Goal: Transaction & Acquisition: Purchase product/service

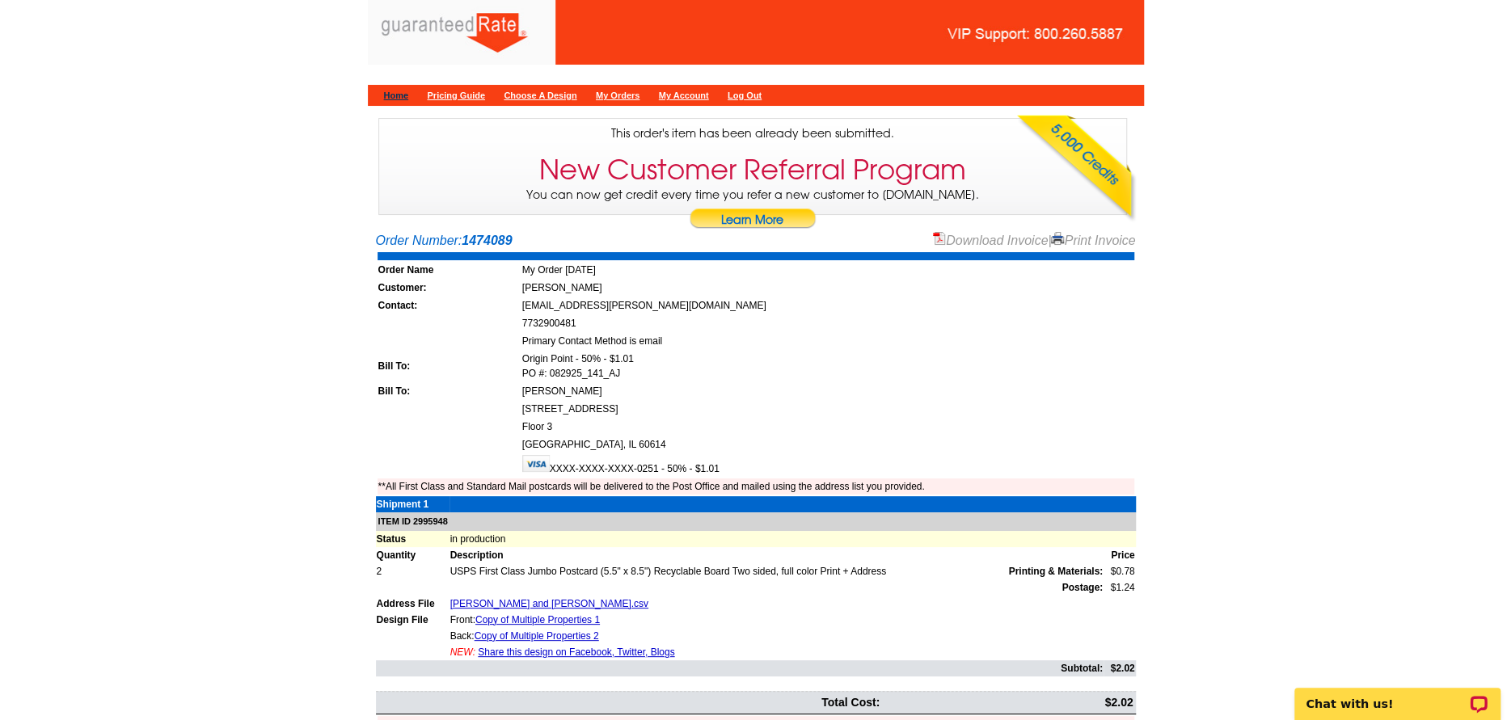
click at [407, 95] on link "Home" at bounding box center [396, 96] width 25 height 10
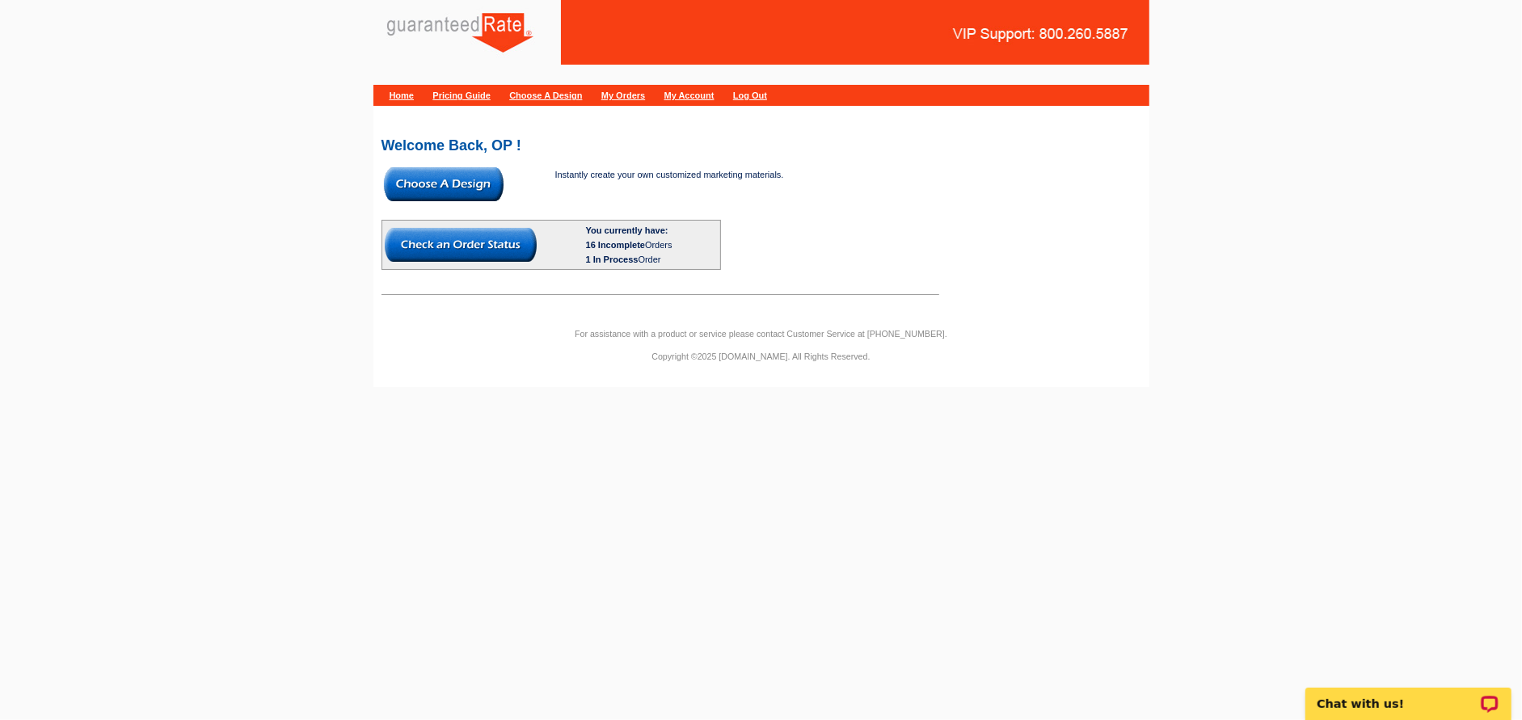
click at [462, 182] on img at bounding box center [444, 184] width 120 height 34
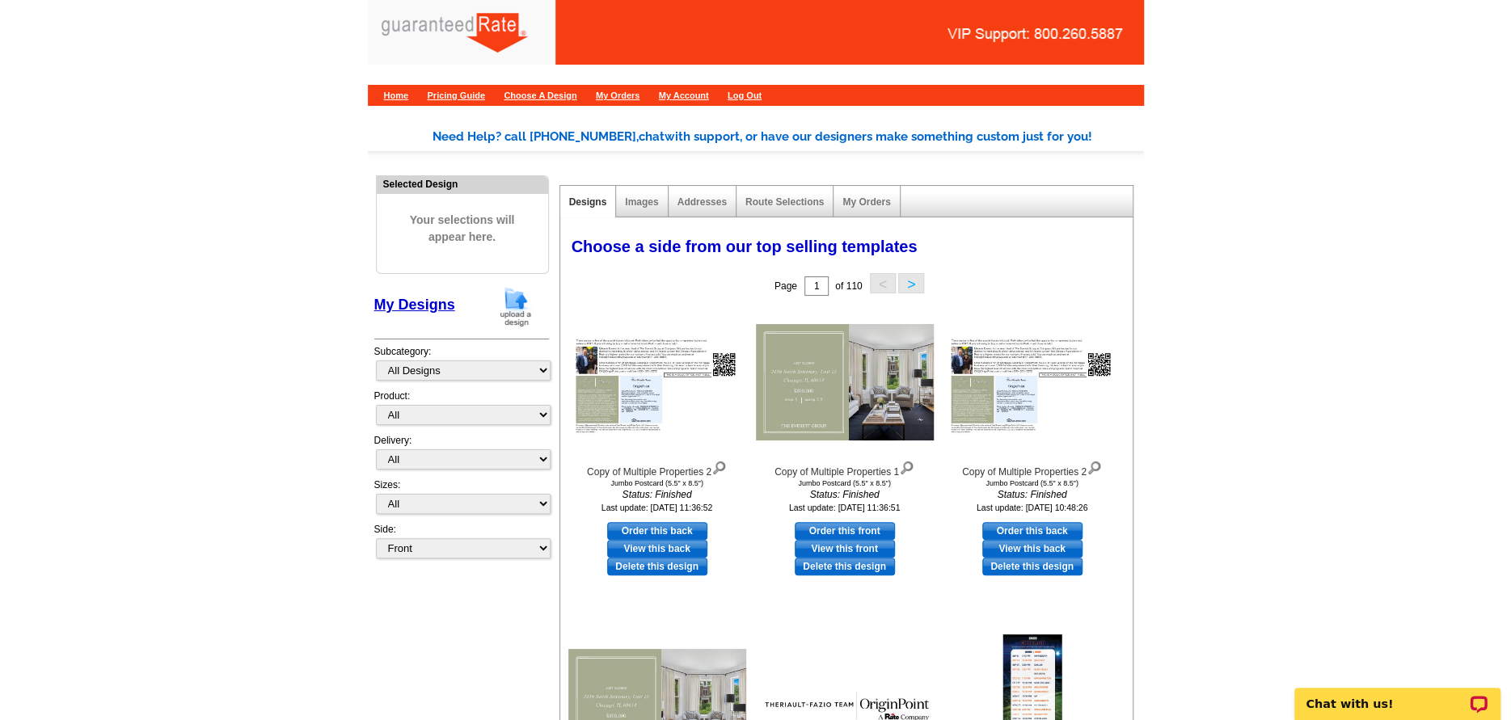
click at [509, 312] on img at bounding box center [516, 306] width 42 height 41
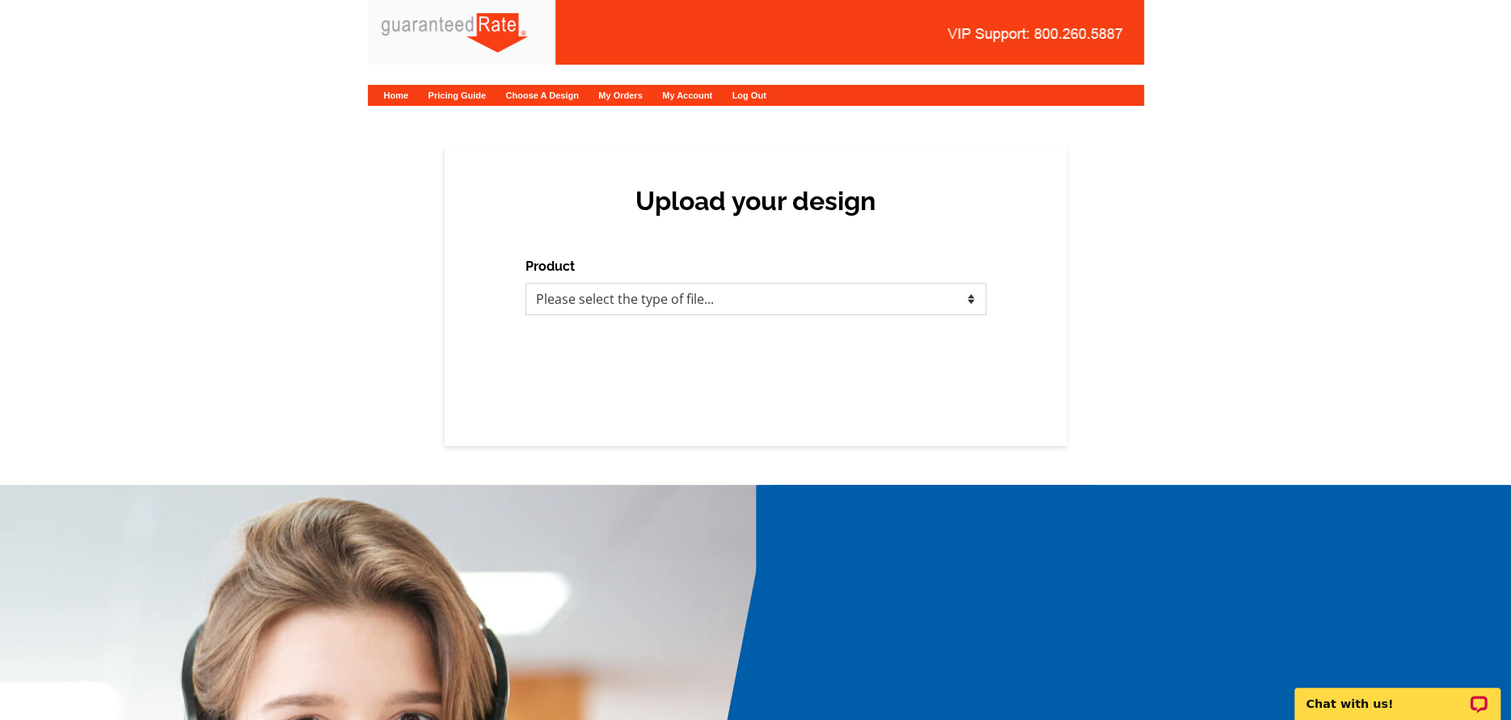
click at [693, 306] on select "Please select the type of file... Postcards Calendars Business Cards Letters an…" at bounding box center [755, 299] width 461 height 32
select select "1"
click at [525, 283] on select "Please select the type of file... Postcards Calendars Business Cards Letters an…" at bounding box center [755, 299] width 461 height 32
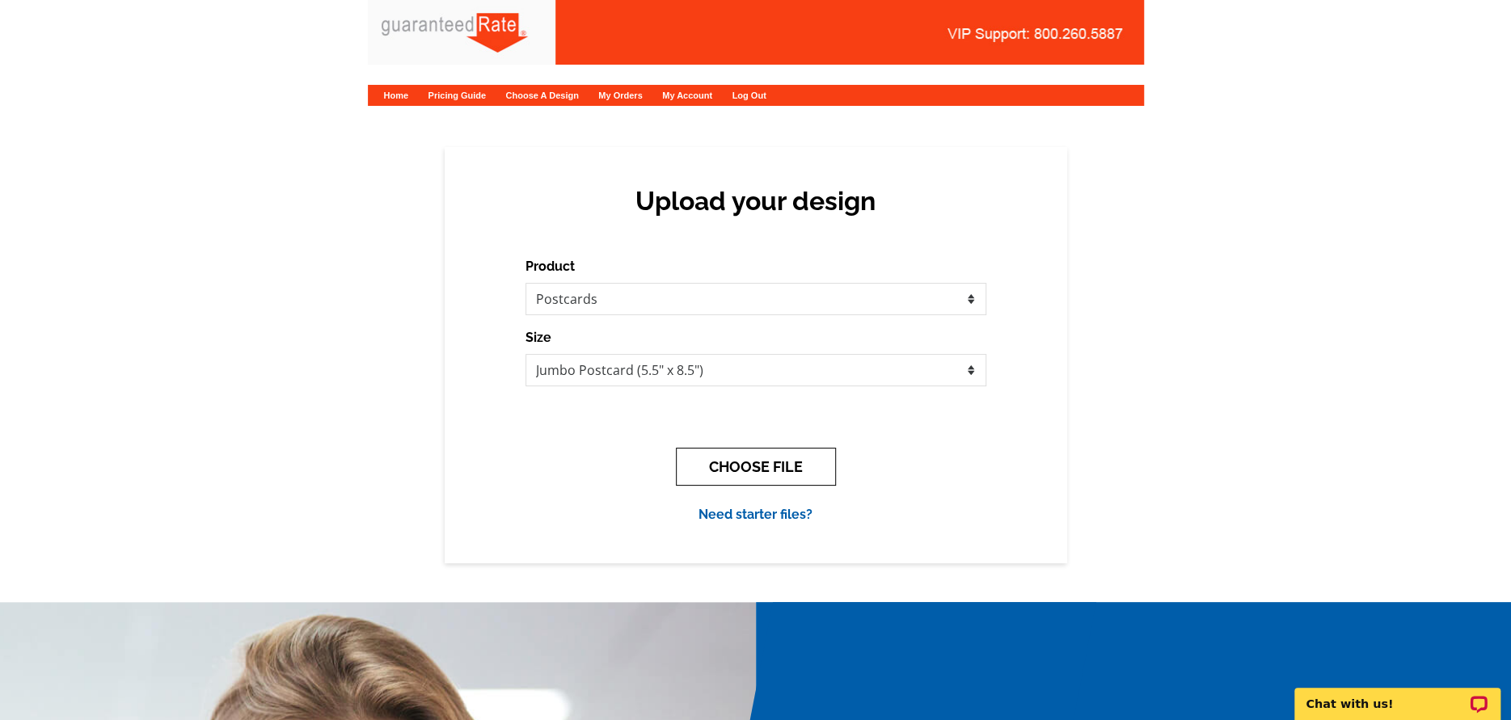
click at [725, 473] on button "CHOOSE FILE" at bounding box center [756, 467] width 160 height 38
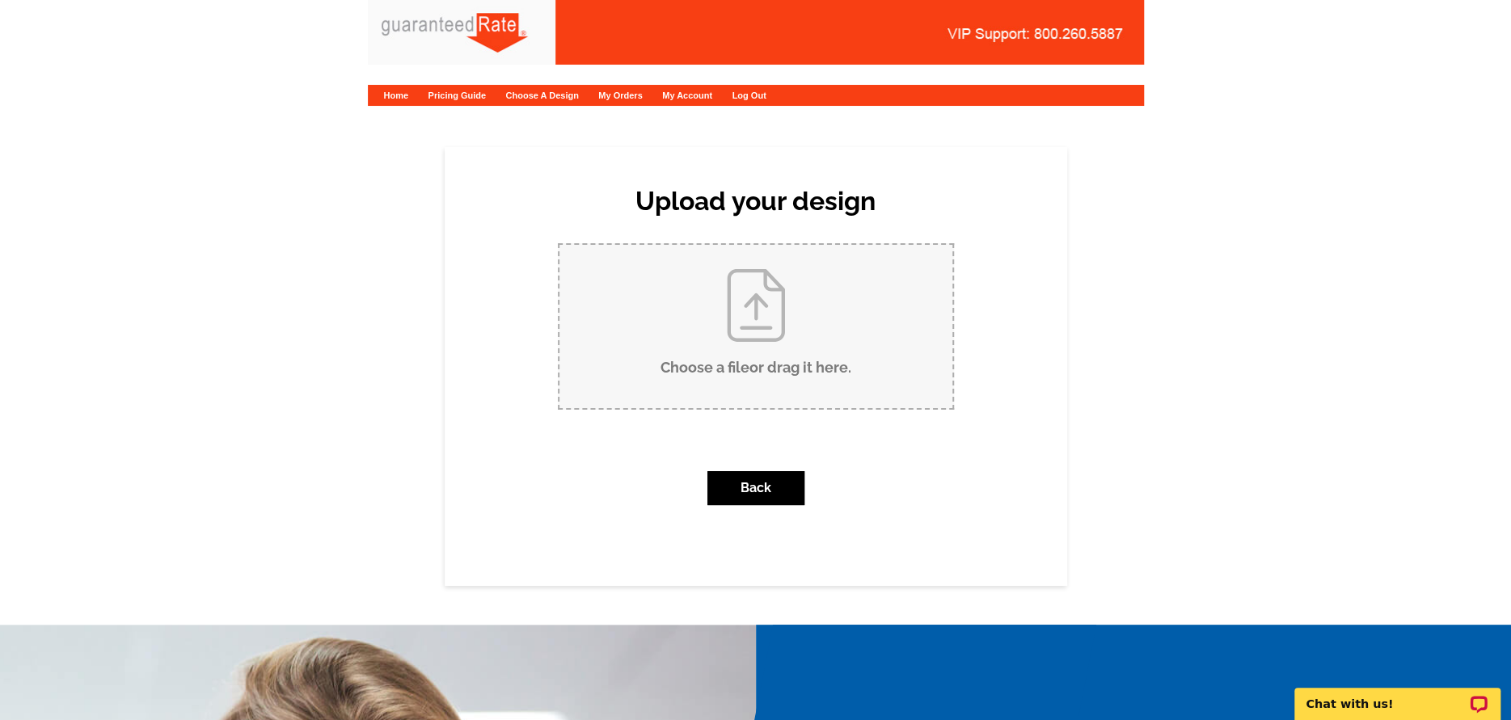
click at [622, 255] on input "Choose a file or drag it here ." at bounding box center [755, 326] width 393 height 163
type input "C:\fakepath\Mike September Postcard.pdf"
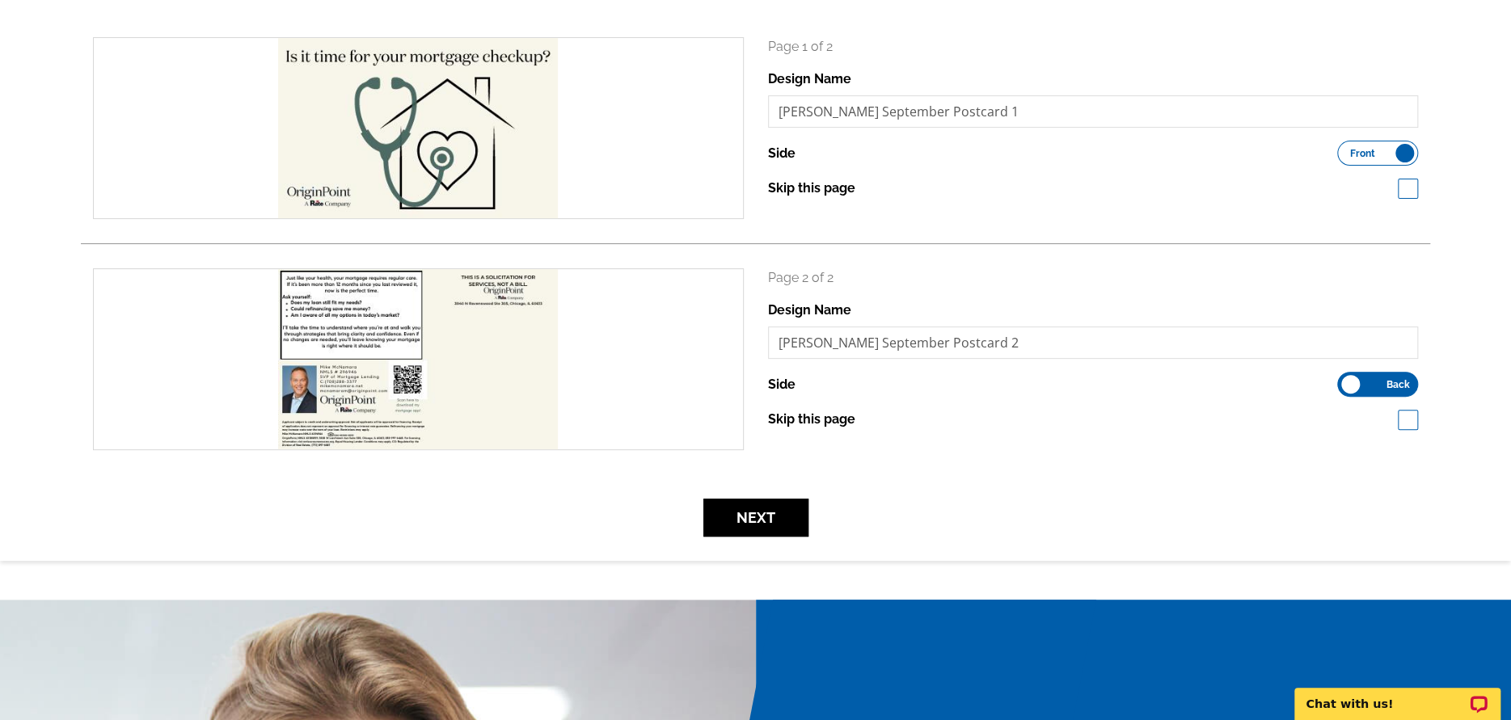
scroll to position [269, 0]
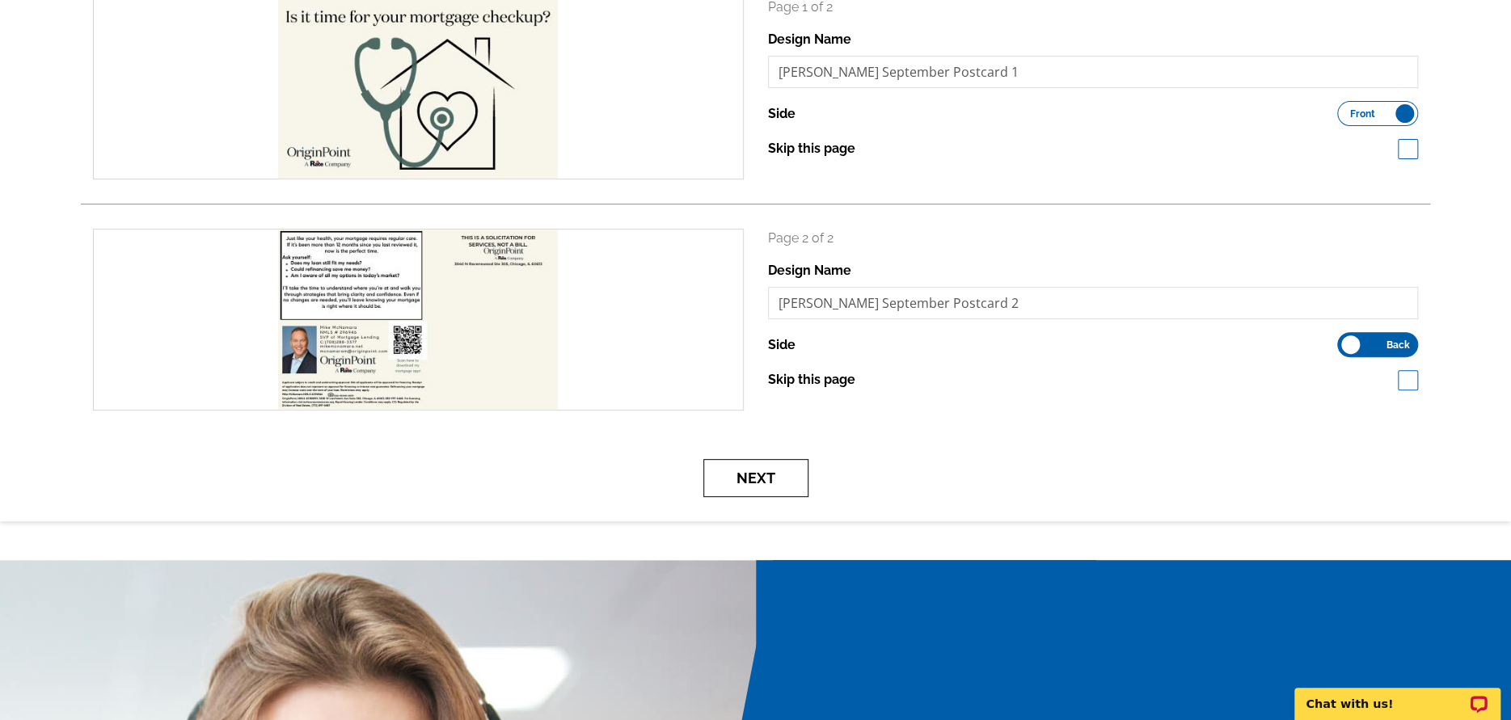
click at [771, 487] on button "Next" at bounding box center [755, 478] width 105 height 38
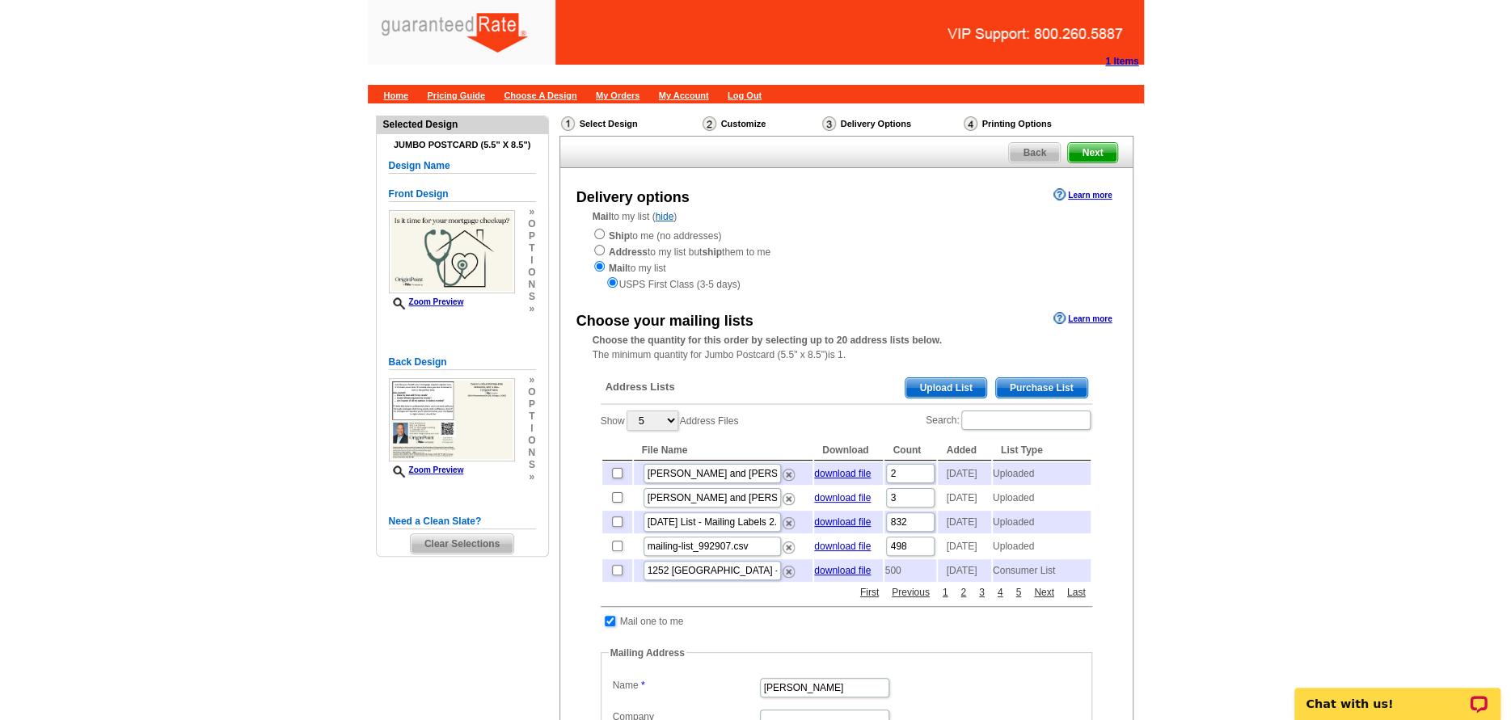
click at [612, 626] on input "checkbox" at bounding box center [610, 621] width 11 height 11
checkbox input "false"
click at [997, 424] on input "Search:" at bounding box center [1025, 420] width 129 height 19
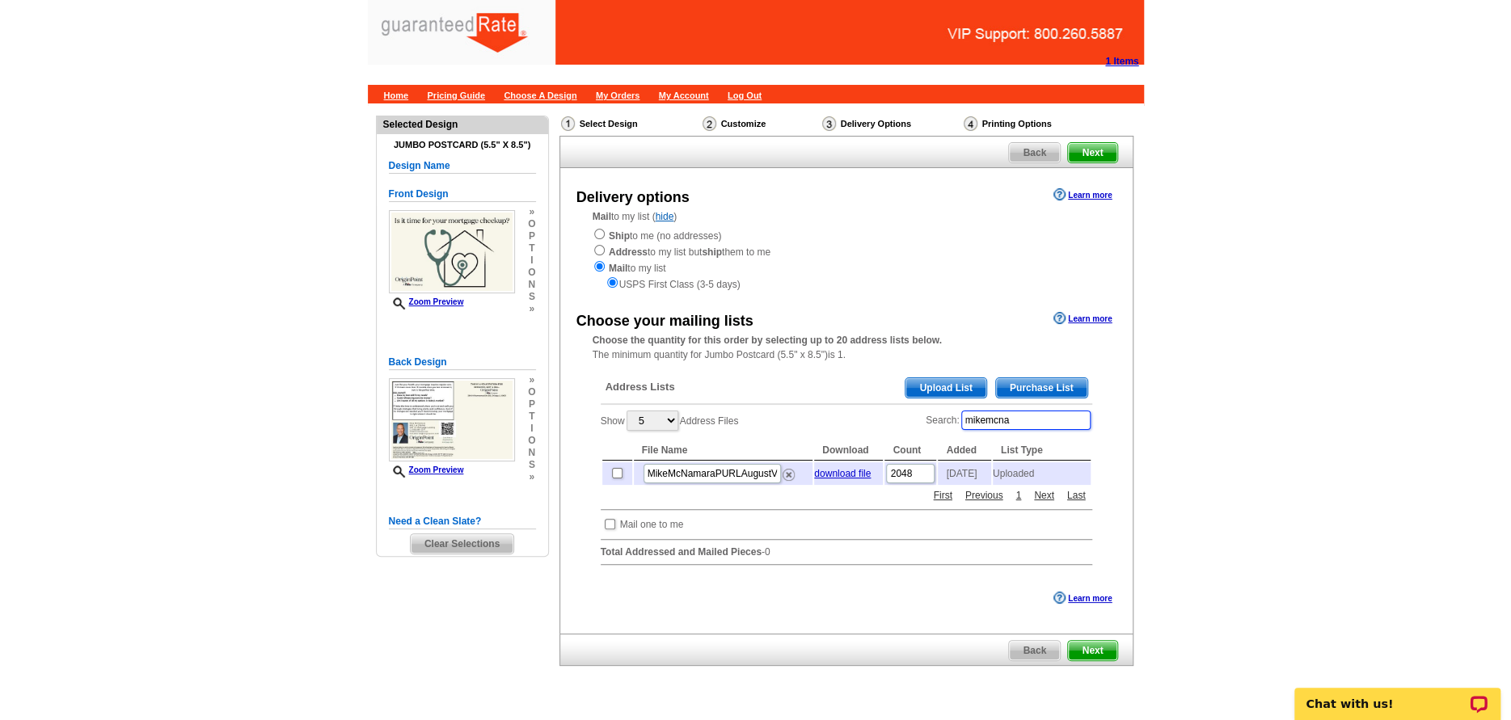
type input "mikemcna"
click at [614, 471] on input "checkbox" at bounding box center [617, 473] width 11 height 11
checkbox input "true"
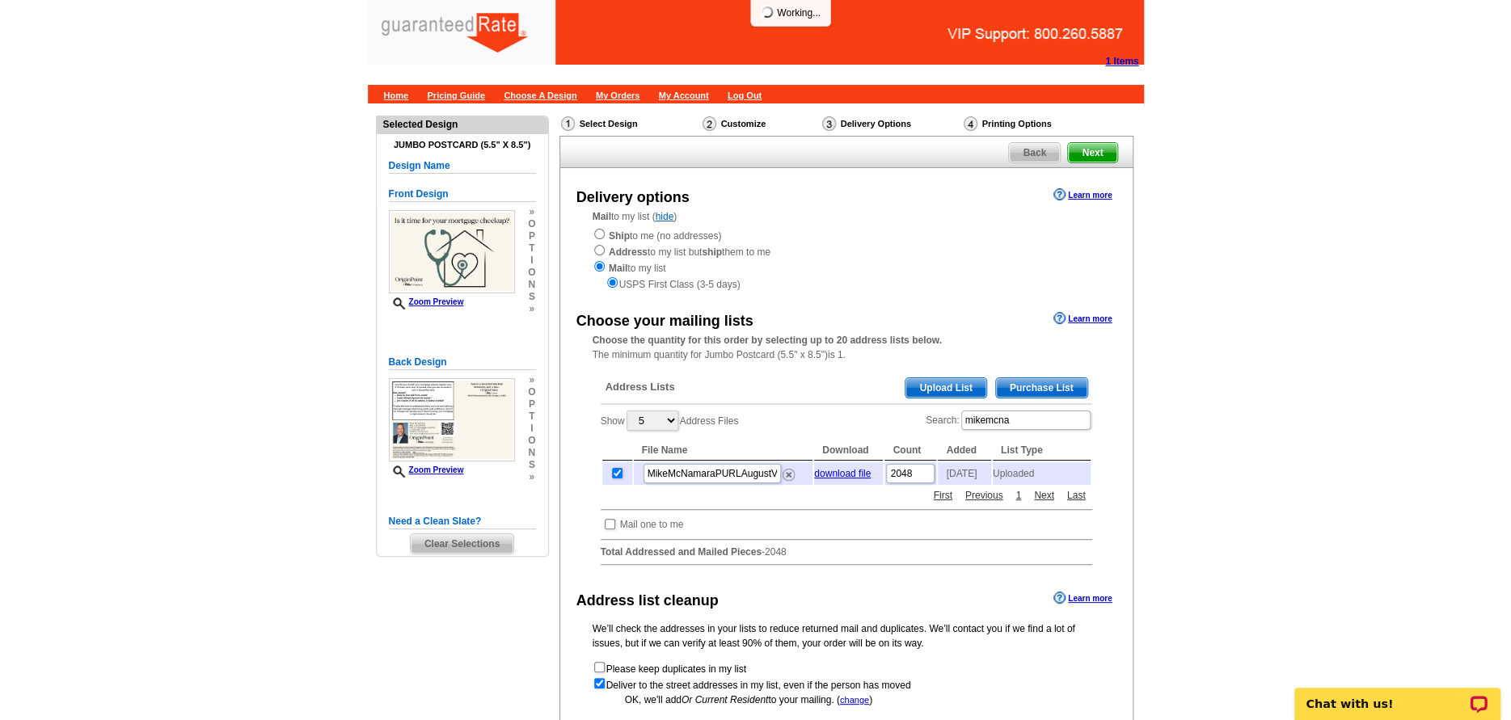
click at [1106, 660] on div "We’ll check the addresses in your lists to reduce returned mail and duplicates.…" at bounding box center [846, 665] width 572 height 86
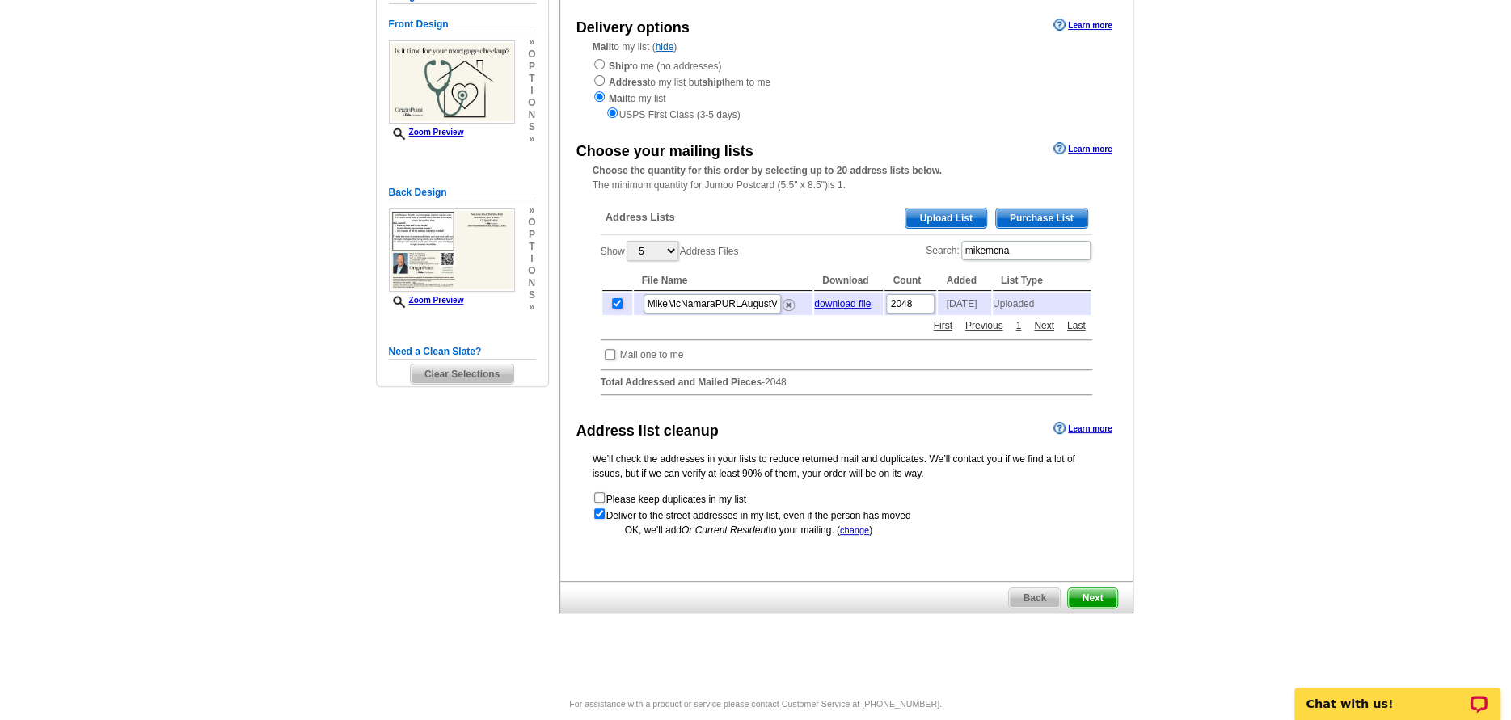
scroll to position [188, 0]
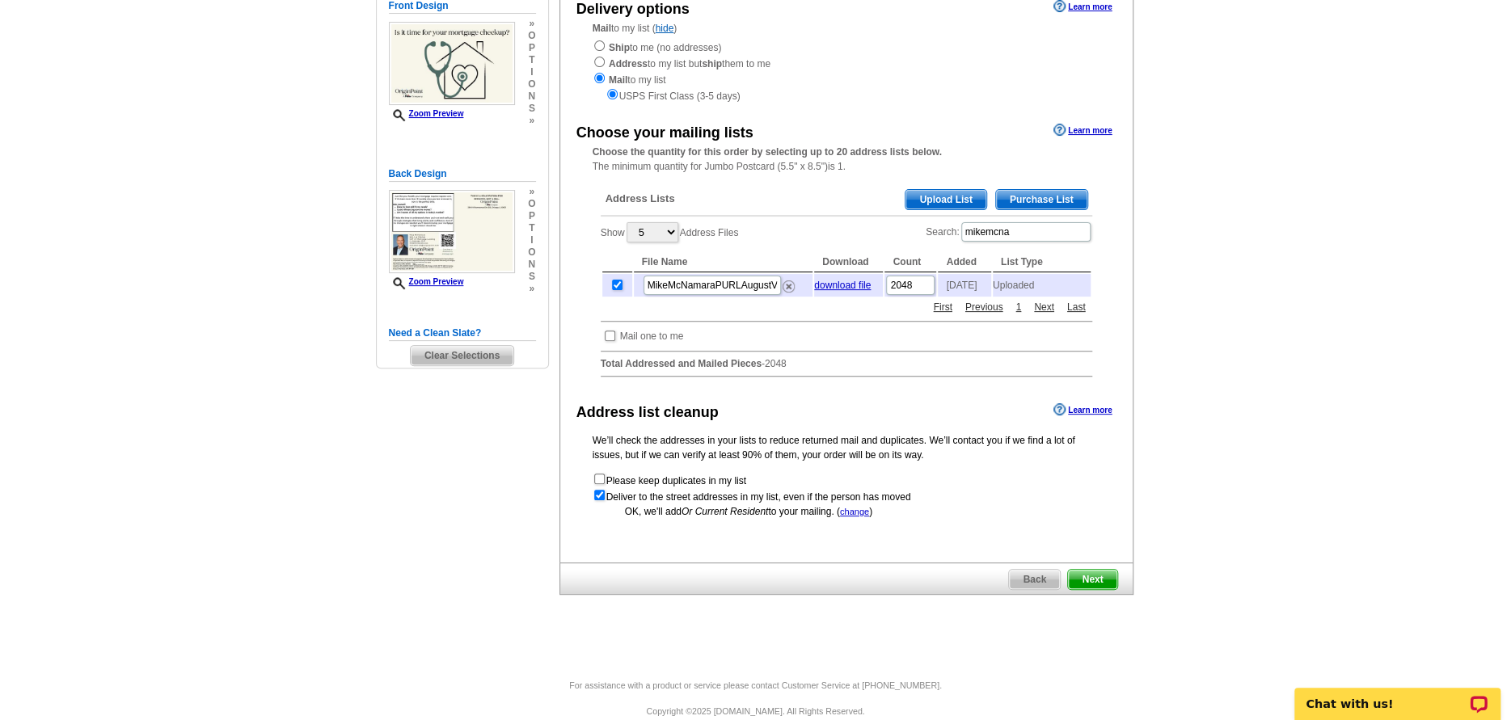
click at [1080, 585] on span "Next" at bounding box center [1092, 579] width 48 height 19
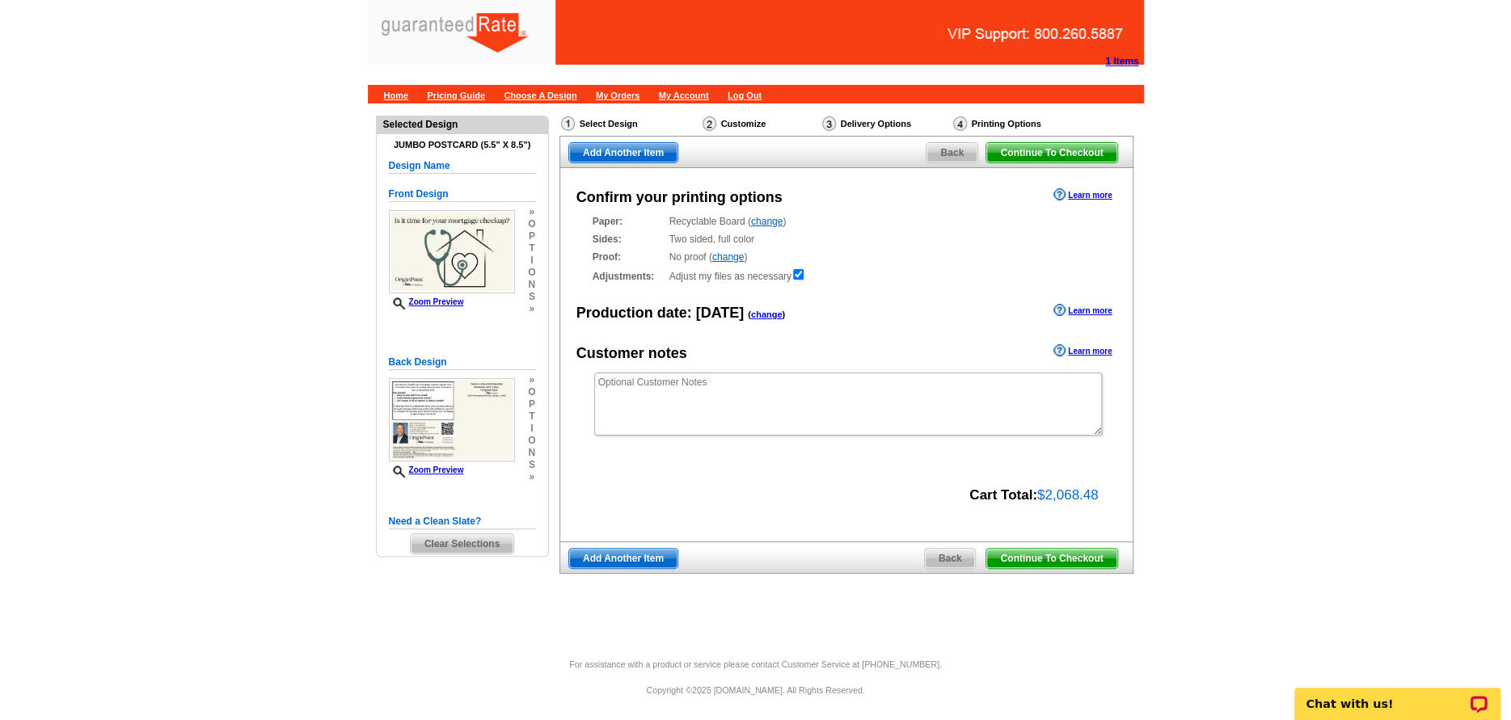
click at [1031, 562] on span "Continue To Checkout" at bounding box center [1051, 558] width 130 height 19
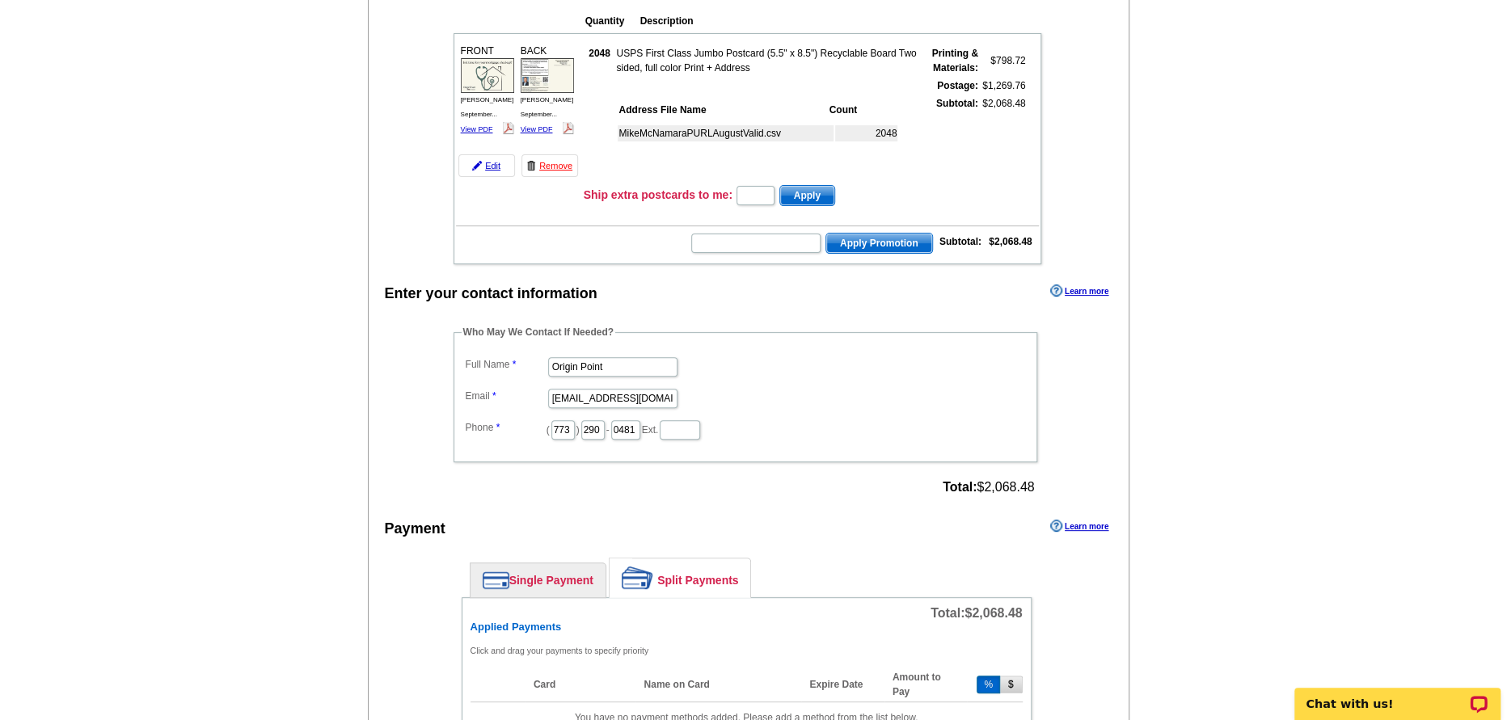
scroll to position [188, 0]
click at [632, 371] on input "Origin Point" at bounding box center [612, 365] width 129 height 19
drag, startPoint x: 647, startPoint y: 369, endPoint x: 279, endPoint y: 371, distance: 368.6
click at [318, 368] on main "Add Another Item Checkout Order Name: My Order 2025-09-02 Save Order Review you…" at bounding box center [755, 702] width 1511 height 1575
type input "[PERSON_NAME]"
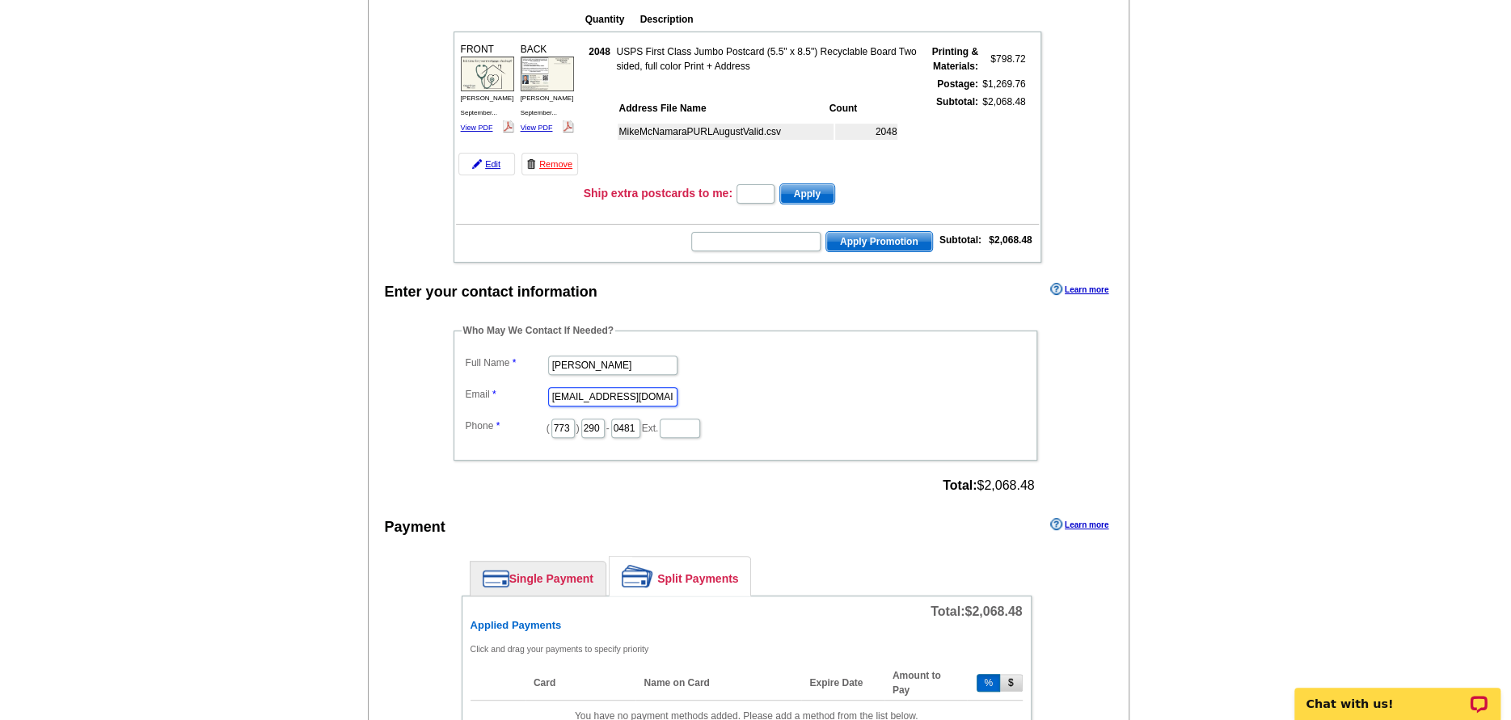
scroll to position [0, 0]
type input "[EMAIL_ADDRESS][PERSON_NAME][DOMAIN_NAME]"
type input "516"
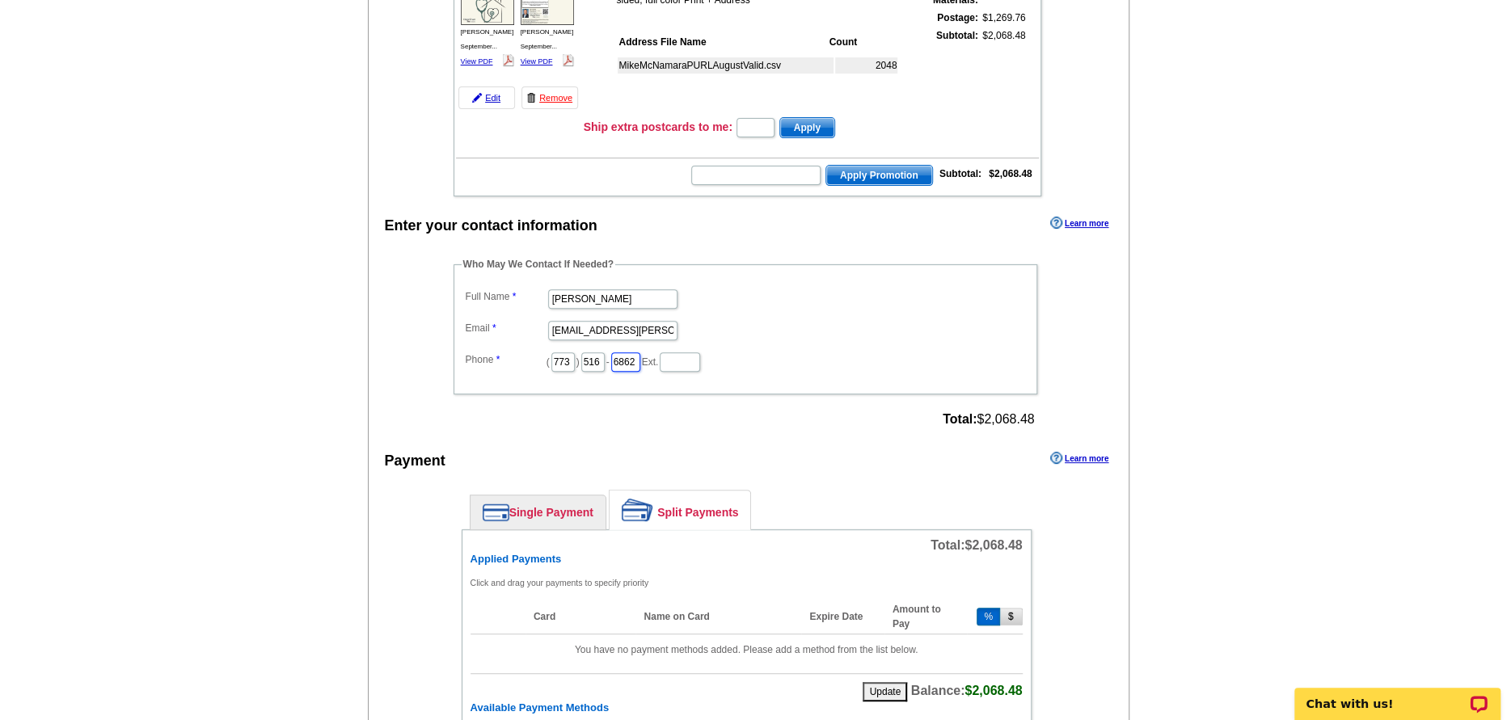
scroll to position [404, 0]
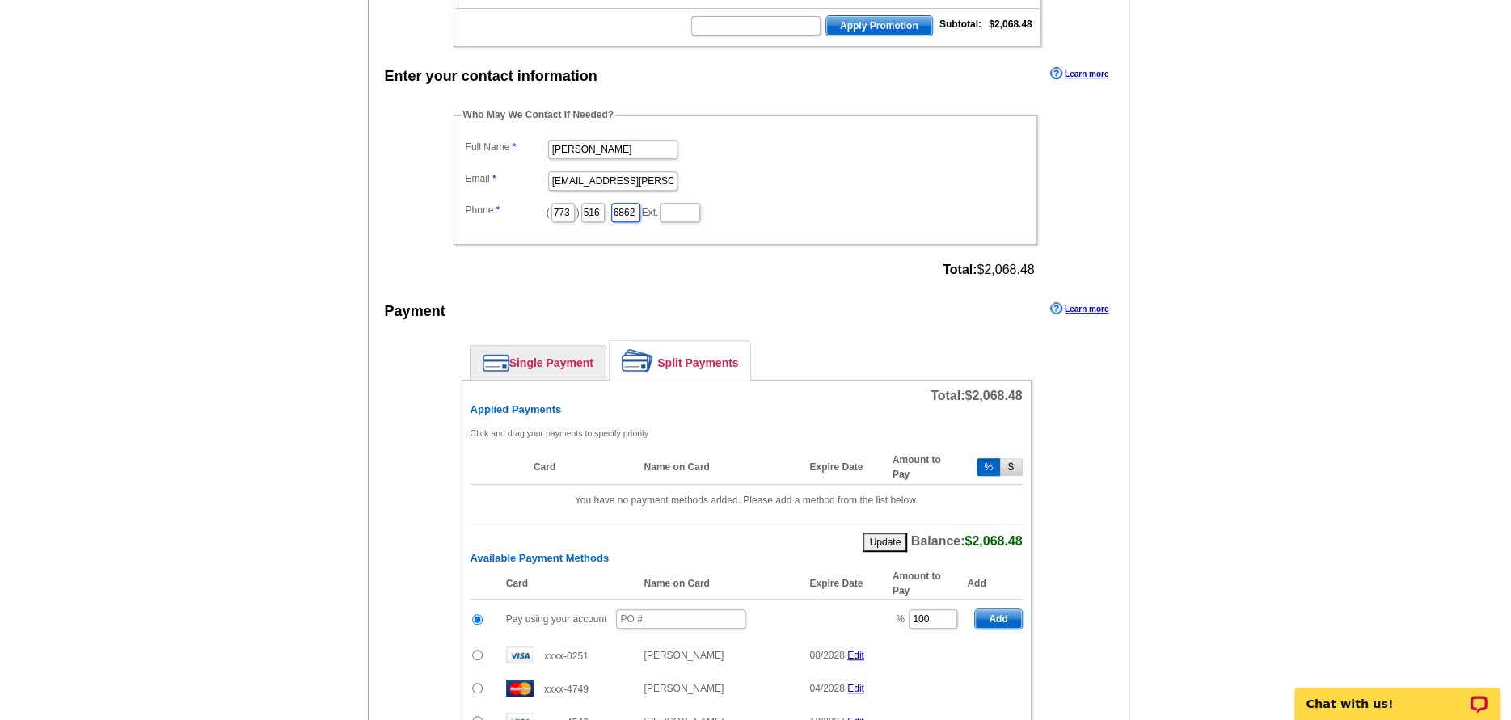
type input "6862"
click at [527, 356] on link "Single Payment" at bounding box center [537, 363] width 135 height 34
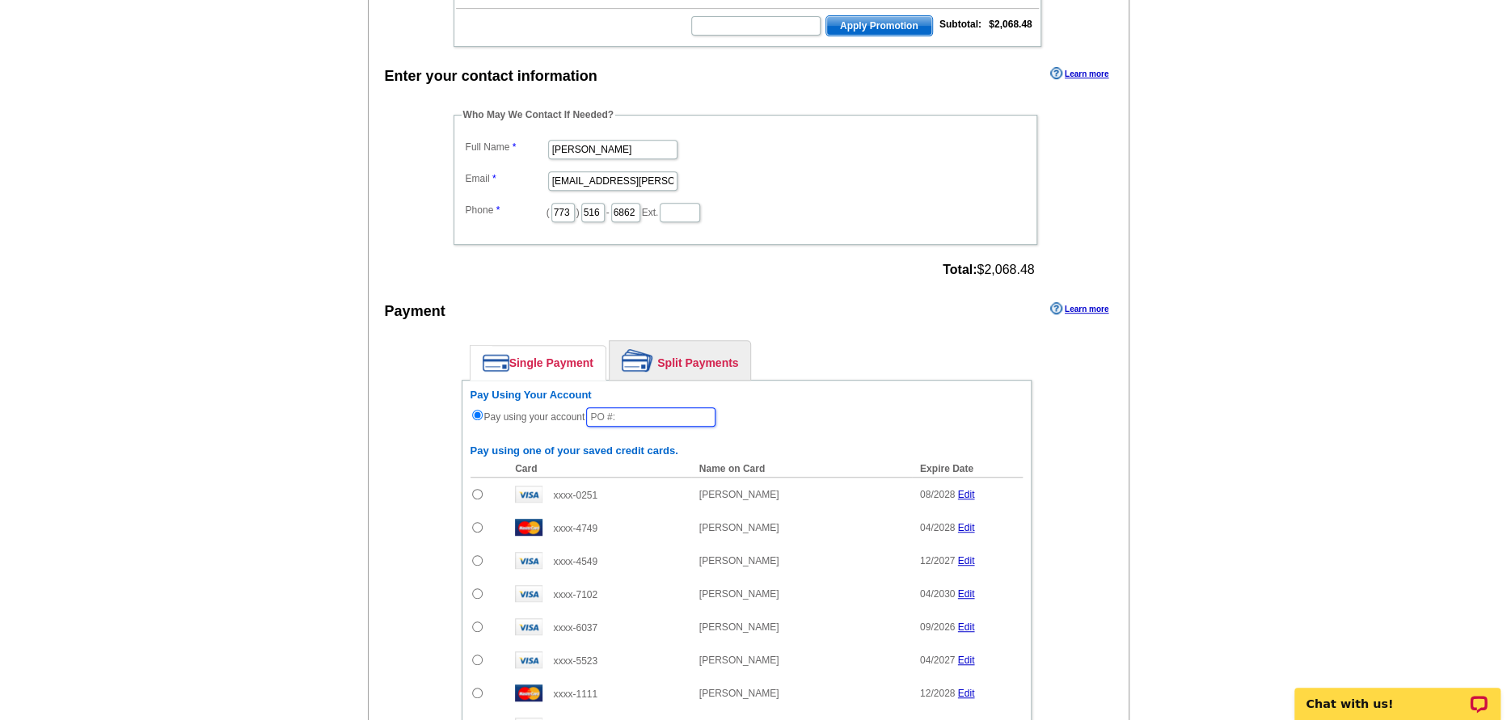
click at [643, 410] on input "text" at bounding box center [650, 416] width 129 height 19
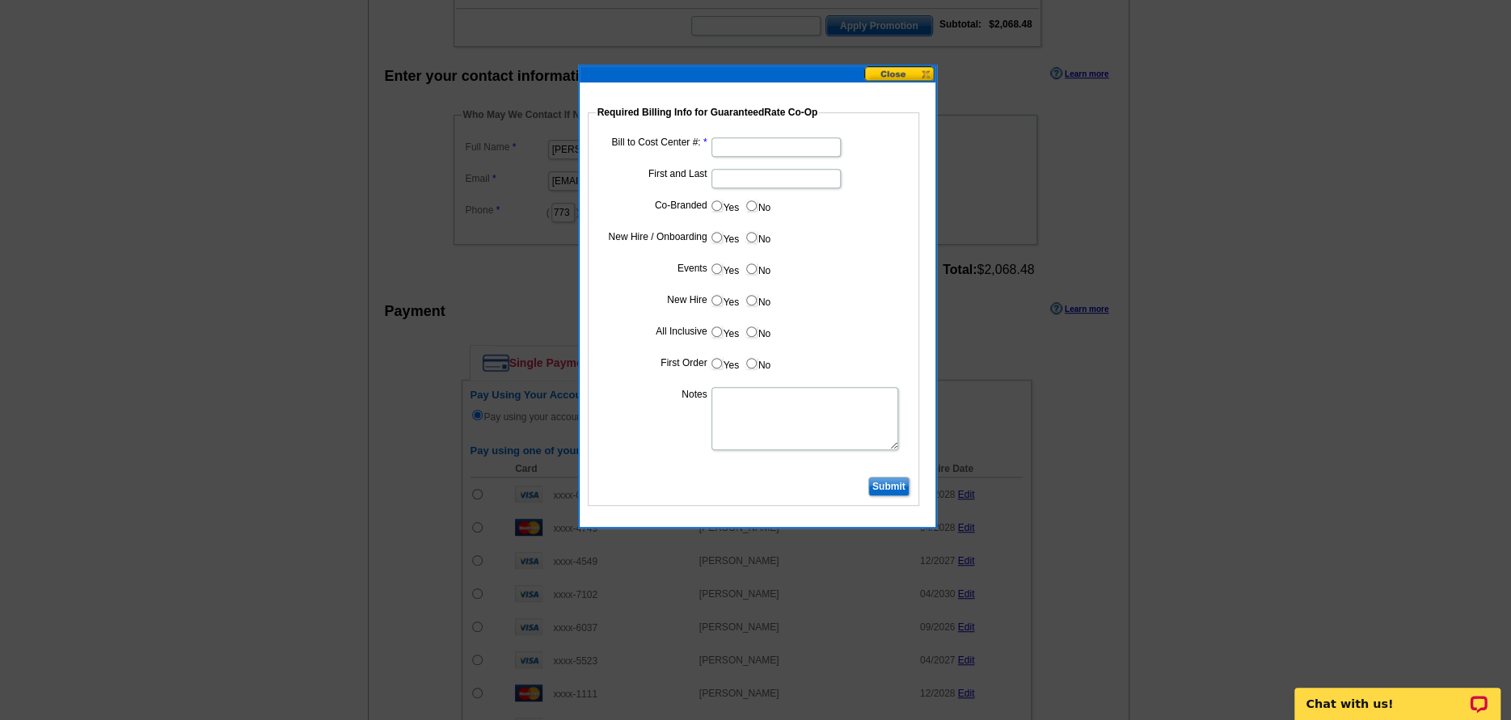
type input "090225_954_AJ"
click at [727, 147] on input "Bill to Cost Center #:" at bounding box center [775, 146] width 129 height 19
type input "200941"
click at [726, 187] on input "First and Last" at bounding box center [775, 178] width 129 height 19
type input "Bill to Corporate"
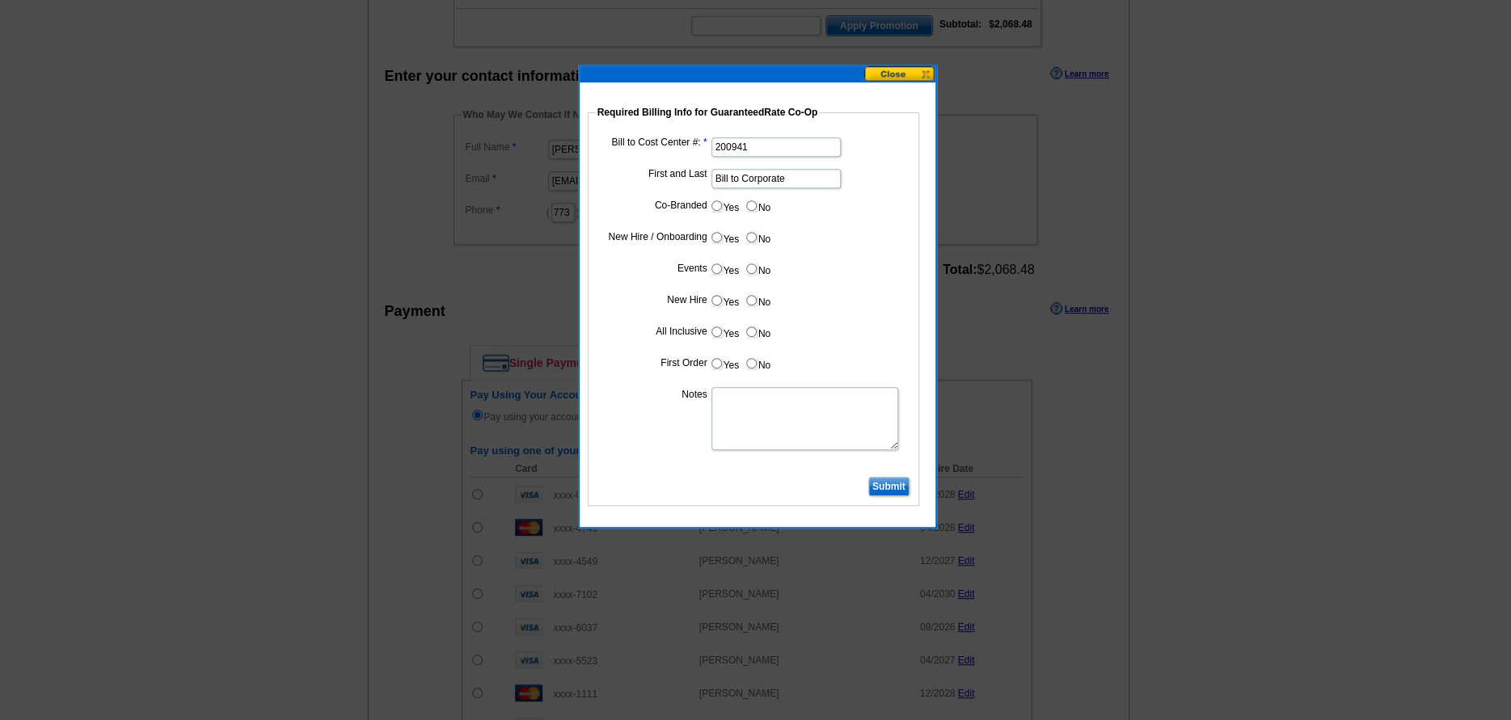
click at [730, 397] on textarea "Notes" at bounding box center [804, 418] width 187 height 63
click at [724, 419] on textarea "Notes" at bounding box center [804, 418] width 187 height 63
click at [767, 424] on textarea "Notes" at bounding box center [804, 418] width 187 height 63
type textarea "Bill to corp cc- 200941 - monthly postcard allotment for Mike McNamara per his …"
click at [872, 491] on input "Submit" at bounding box center [888, 486] width 41 height 19
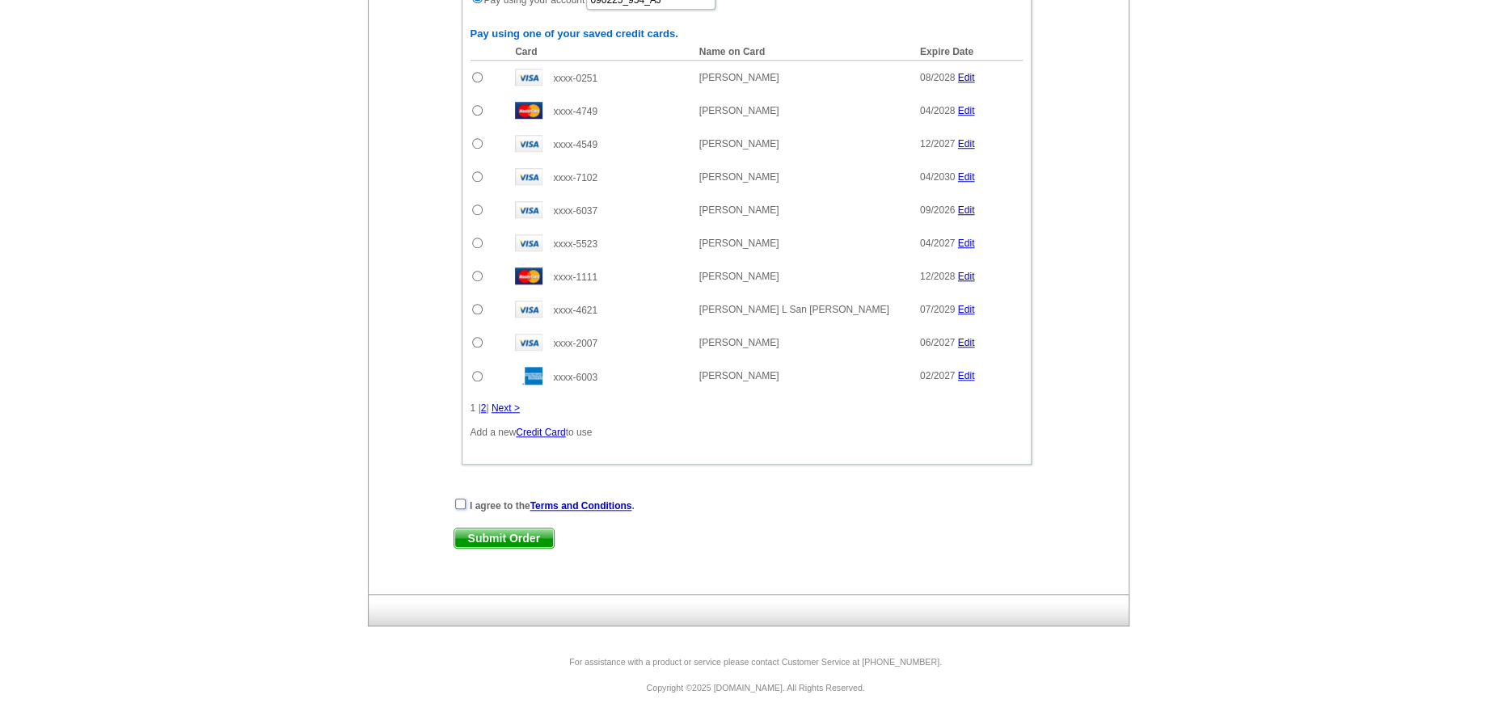
click at [457, 505] on input "checkbox" at bounding box center [460, 504] width 11 height 11
checkbox input "true"
click at [482, 549] on link "Submit Order" at bounding box center [503, 538] width 101 height 21
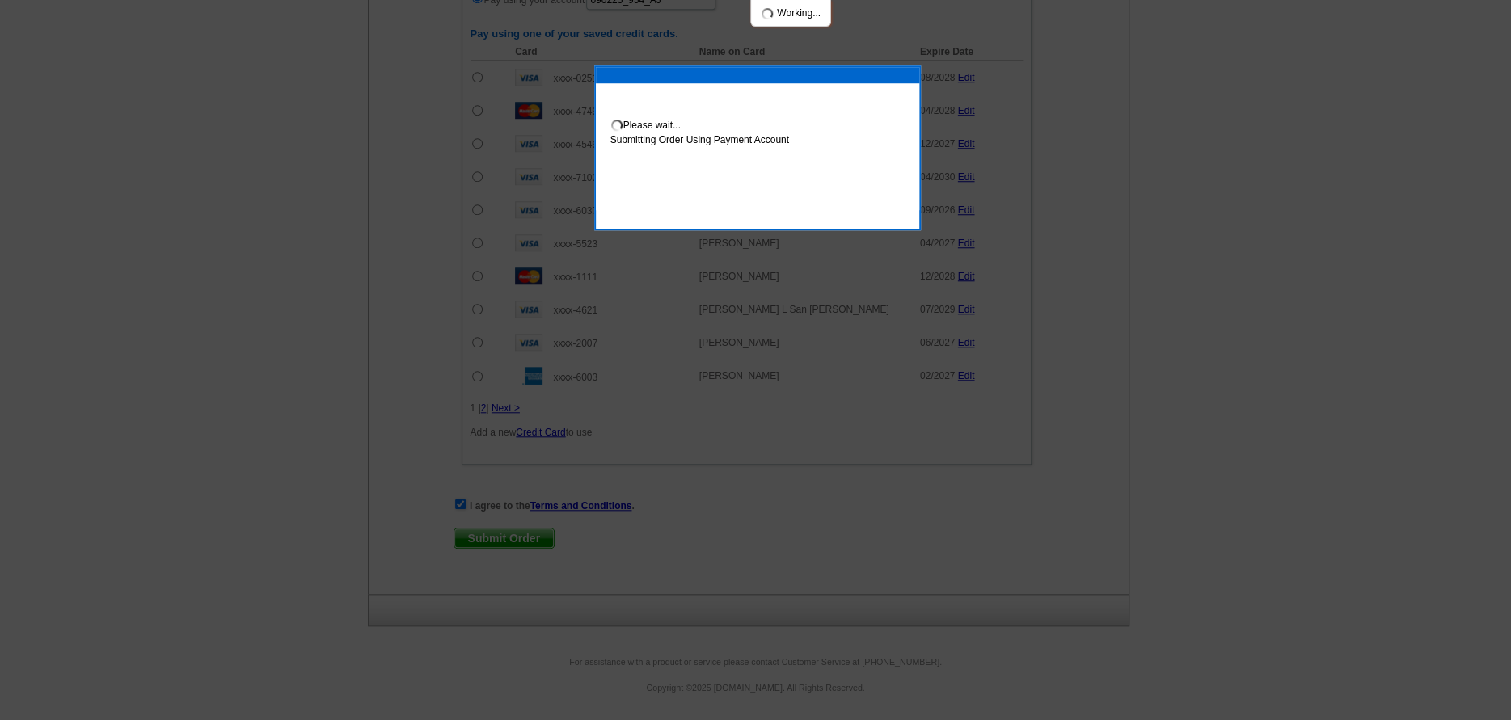
scroll to position [903, 0]
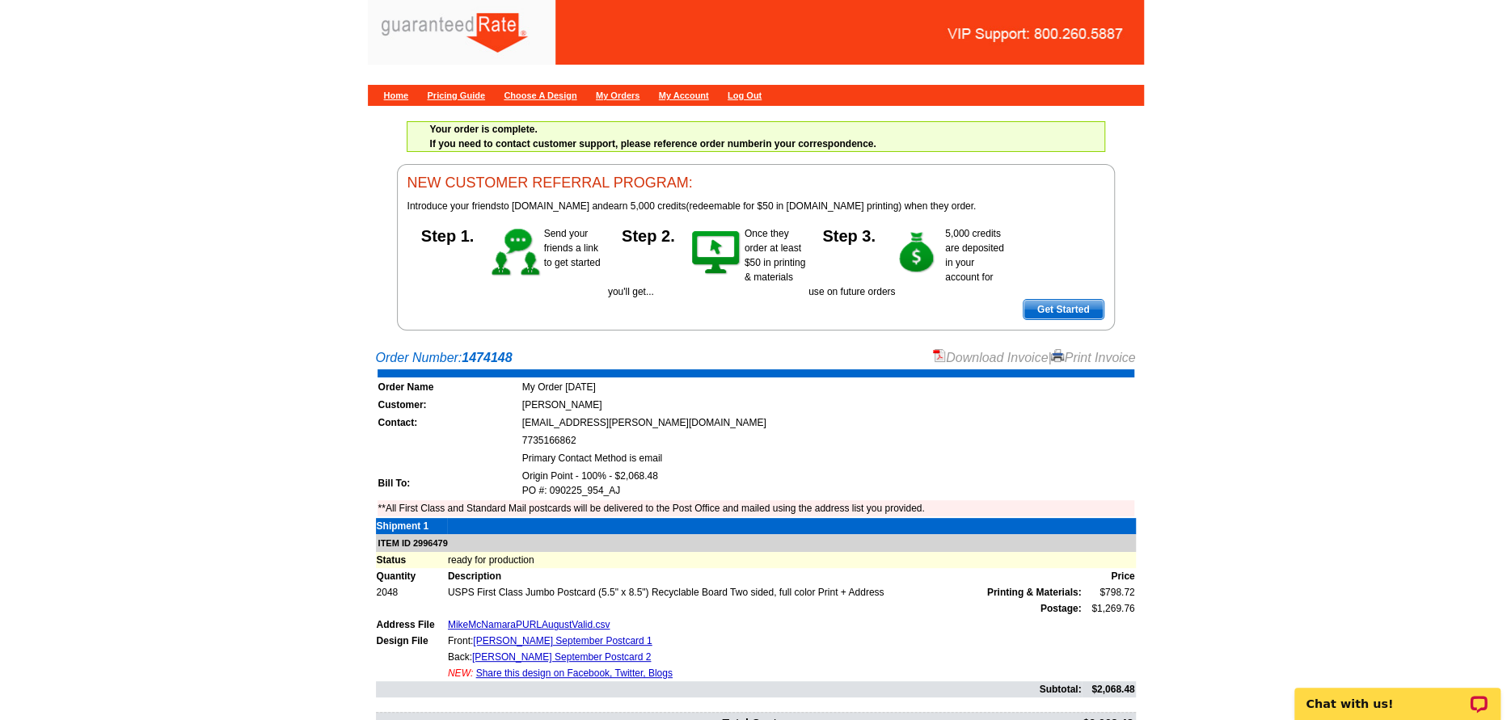
click at [965, 363] on link "Download Invoice" at bounding box center [990, 358] width 115 height 14
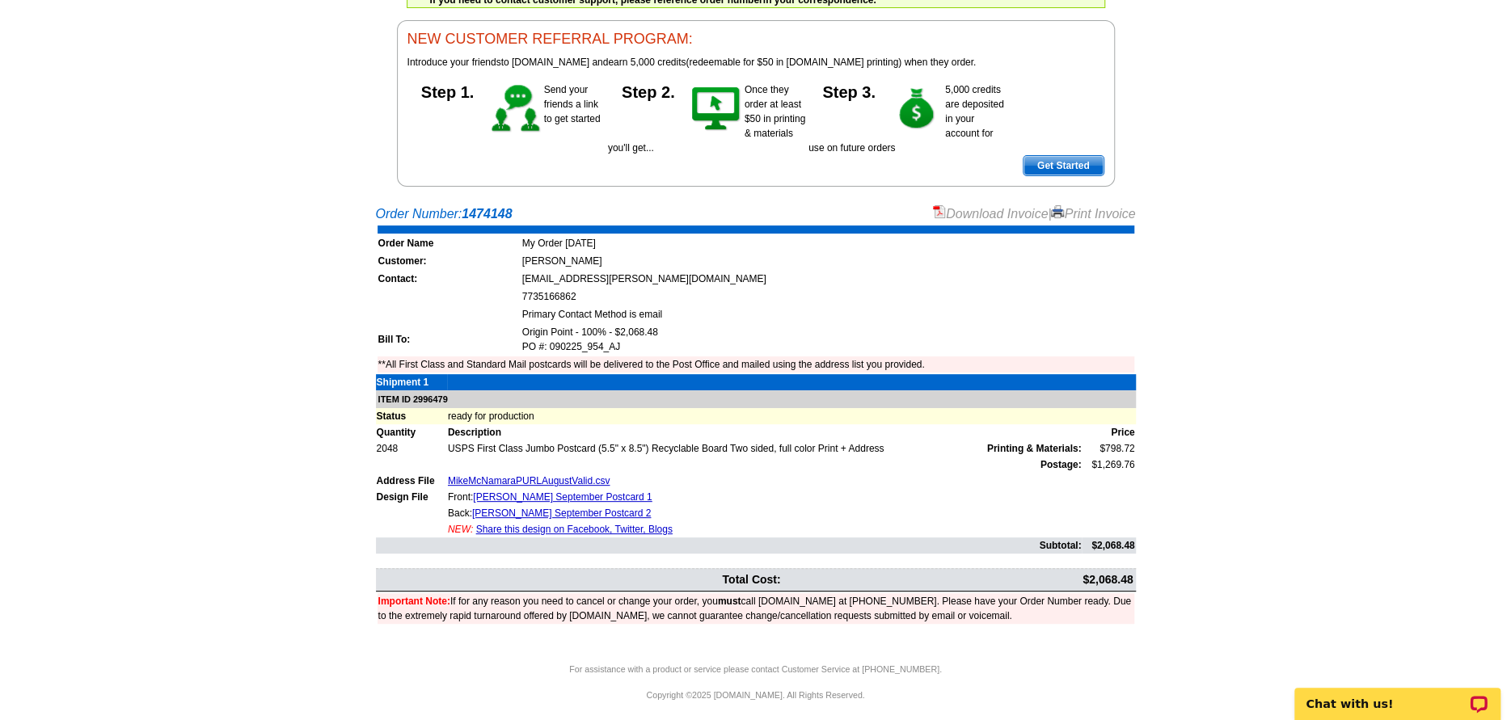
scroll to position [150, 0]
